Goal: Use online tool/utility: Utilize a website feature to perform a specific function

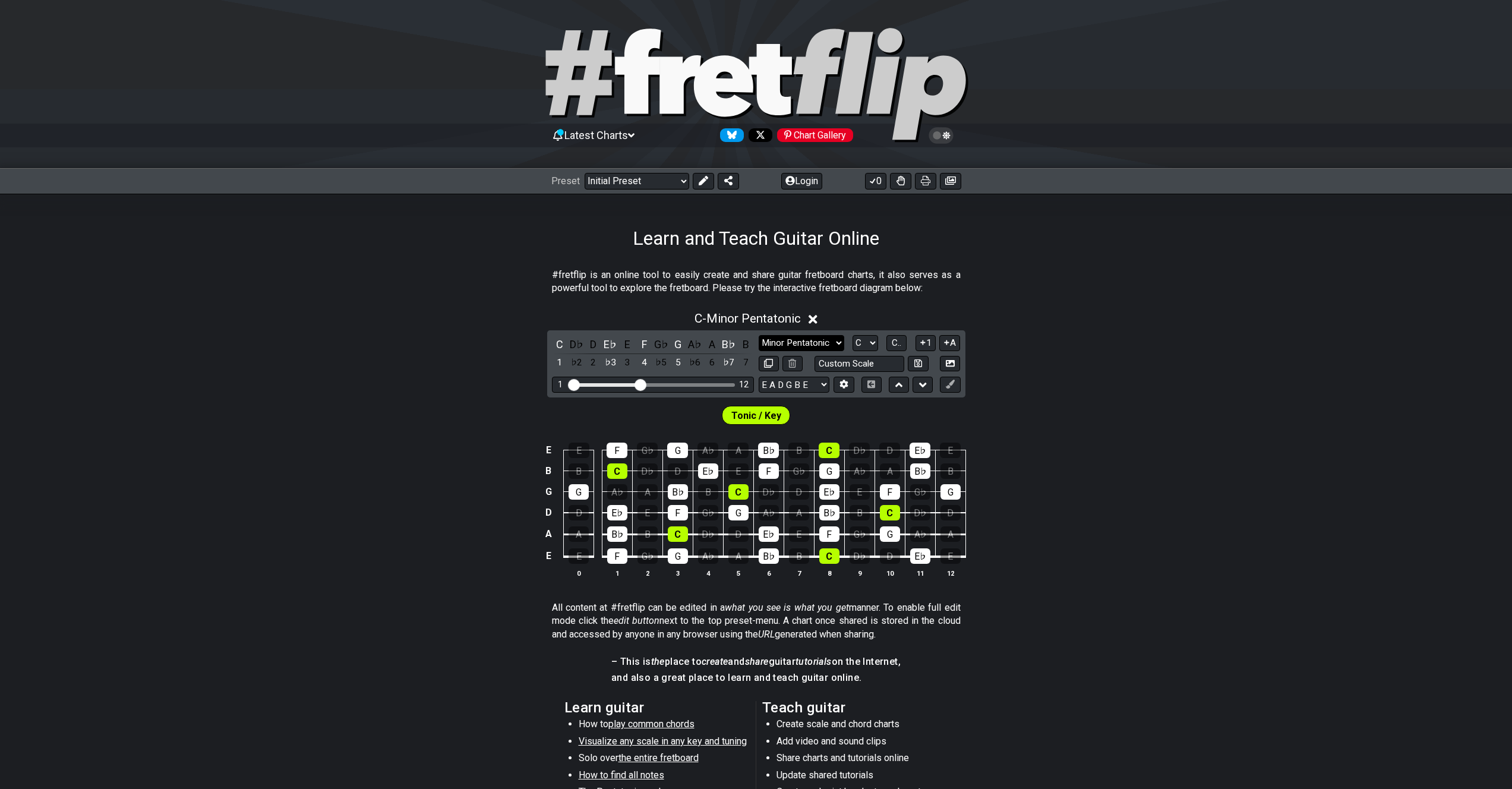
click at [826, 342] on select "Minor Pentatonic Click to edit Minor Pentatonic Major Pentatonic Minor Blues Ma…" at bounding box center [801, 344] width 86 height 16
select select "Major Pentatonic"
click at [759, 335] on select "Minor Pentatonic Click to edit Minor Pentatonic Major Pentatonic Minor Blues Ma…" at bounding box center [801, 344] width 86 height 16
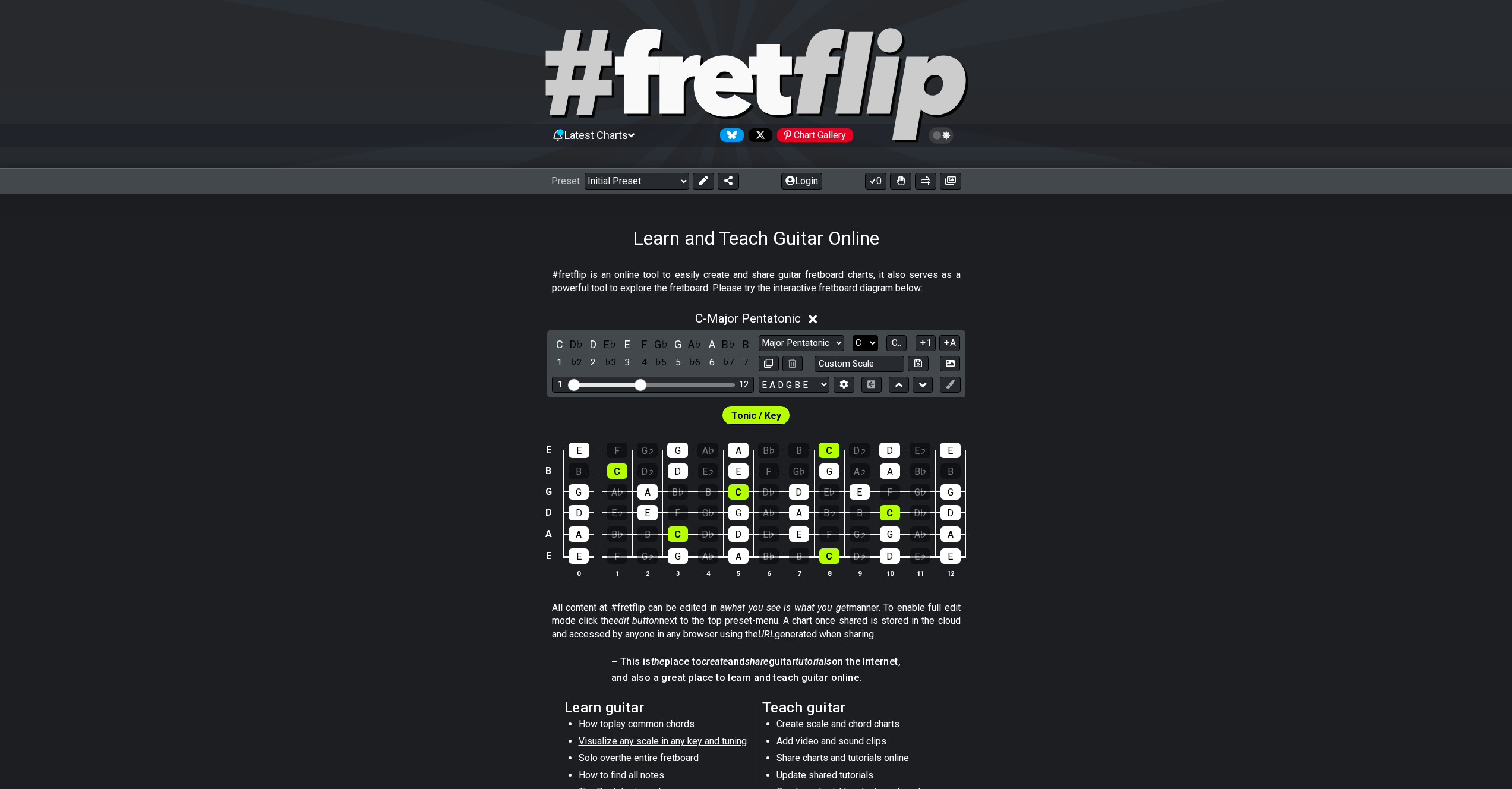
click at [871, 342] on select "A♭ A A♯ B♭ B C C♯ D♭ D D♯ E♭ E F F♯ G♭ G G♯" at bounding box center [865, 344] width 26 height 16
select select "Eb"
click at [853, 335] on select "A♭ A A♯ B♭ B C C♯ D♭ D D♯ E♭ E F F♯ G♭ G G♯" at bounding box center [865, 344] width 26 height 16
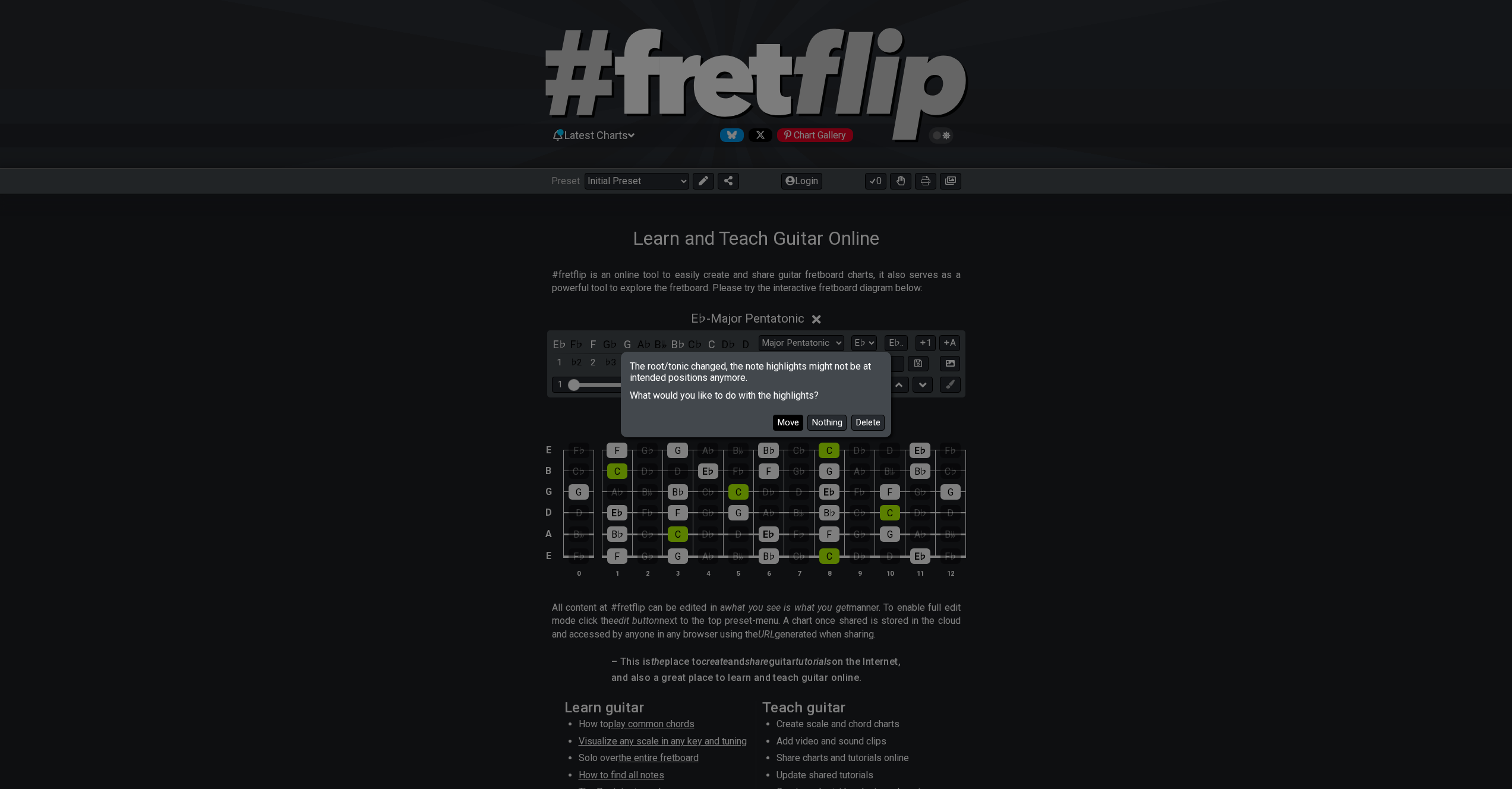
click at [789, 423] on button "Move" at bounding box center [788, 423] width 30 height 16
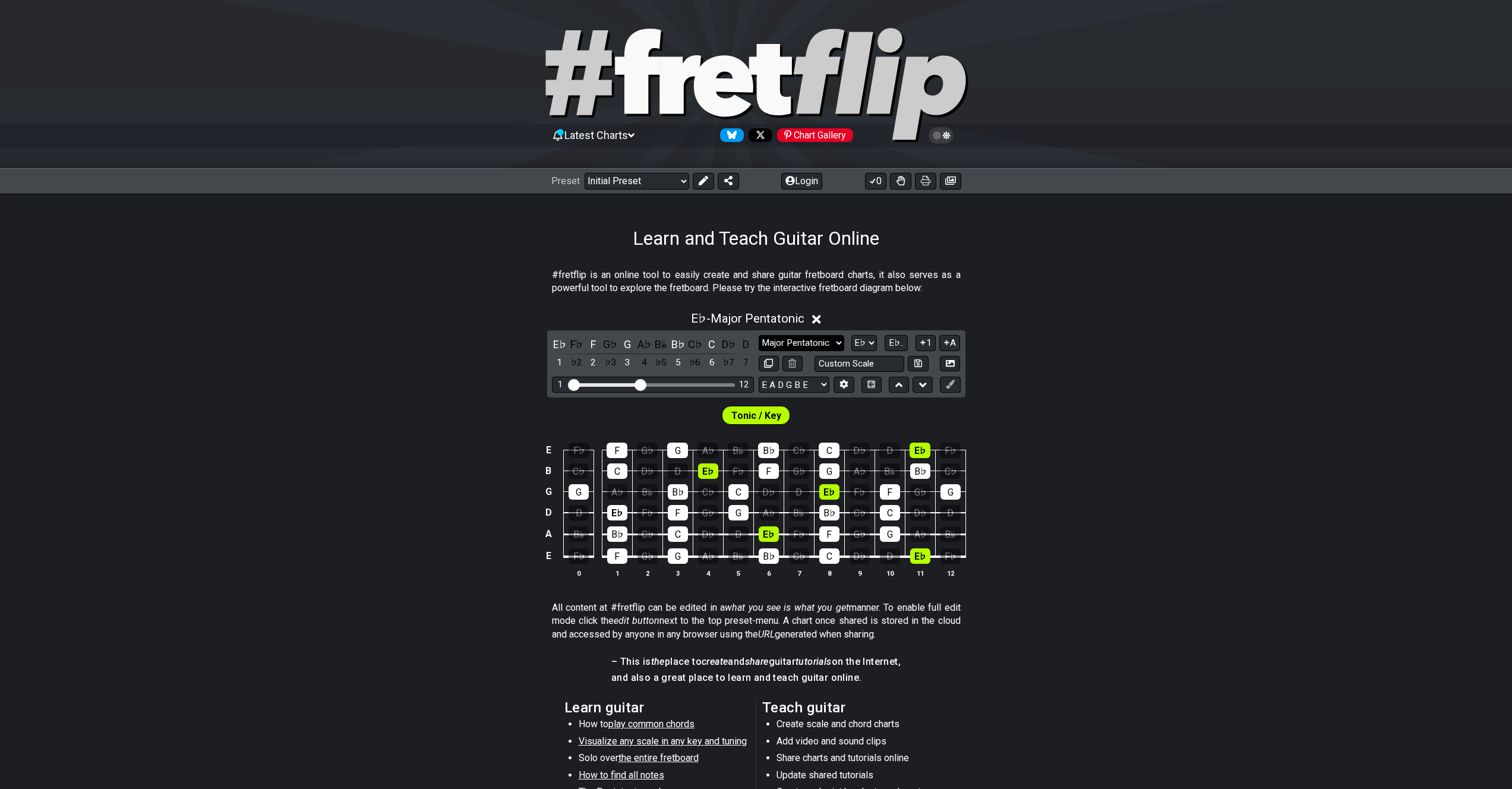
click at [836, 344] on select "Minor Pentatonic Click to edit Minor Pentatonic Major Pentatonic Minor Blues Ma…" at bounding box center [801, 344] width 86 height 16
click at [759, 335] on select "Minor Pentatonic Click to edit Minor Pentatonic Major Pentatonic Minor Blues Ma…" at bounding box center [801, 344] width 86 height 16
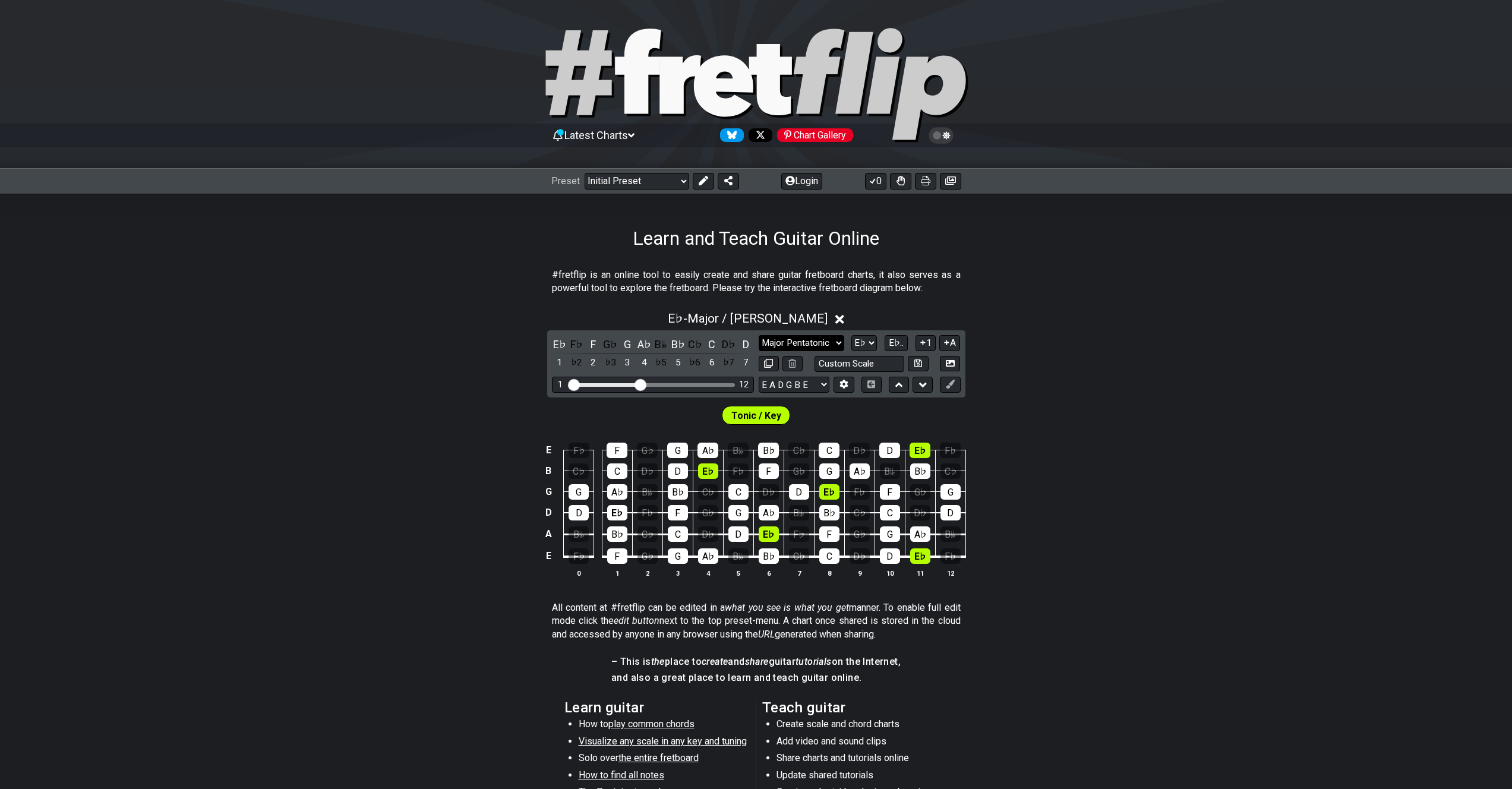
click at [833, 337] on select "Minor Pentatonic Click to edit Minor Pentatonic Major Pentatonic Minor Blues Ma…" at bounding box center [801, 344] width 86 height 16
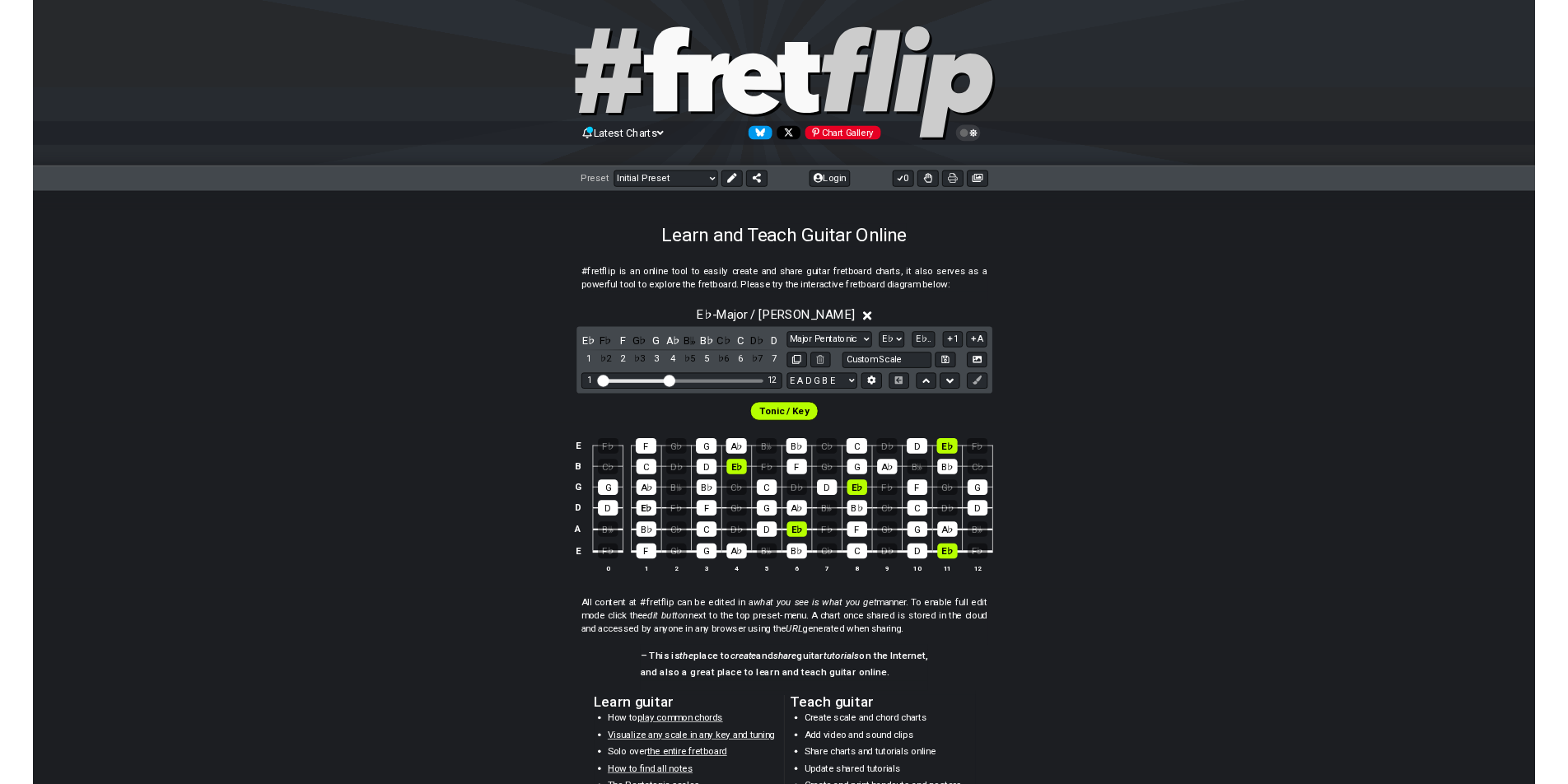
scroll to position [3, 0]
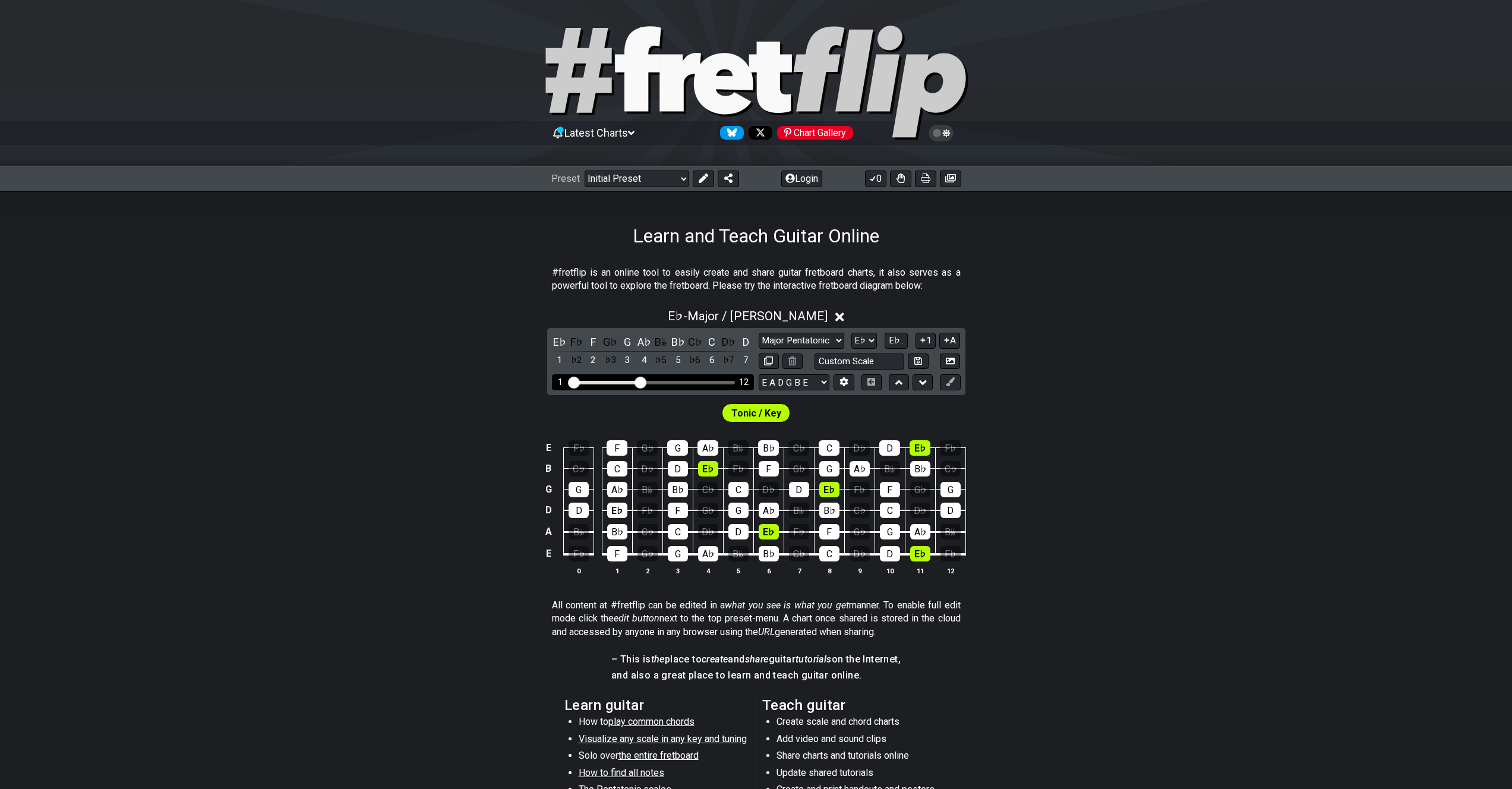
click at [652, 382] on div "Visible fret range" at bounding box center [652, 383] width 165 height 4
click at [649, 382] on input "Visible fret range" at bounding box center [653, 382] width 169 height 0
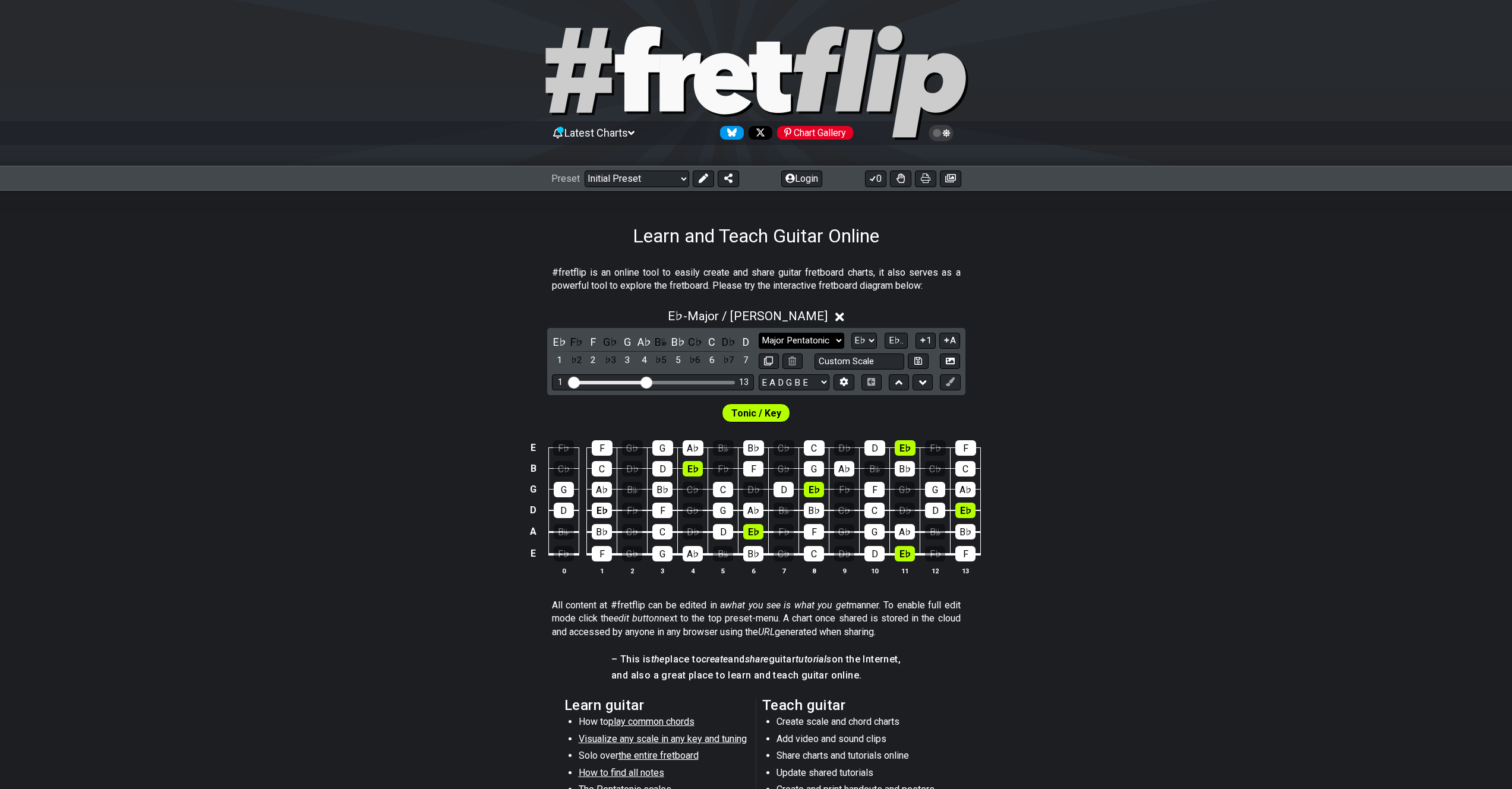
click at [809, 337] on select "Minor Pentatonic Click to edit Minor Pentatonic Major Pentatonic Minor Blues Ma…" at bounding box center [801, 341] width 86 height 16
select select "Major Pentatonic"
click at [759, 333] on select "Minor Pentatonic Click to edit Minor Pentatonic Major Pentatonic Minor Blues Ma…" at bounding box center [801, 341] width 86 height 16
